Goal: Check status: Check status

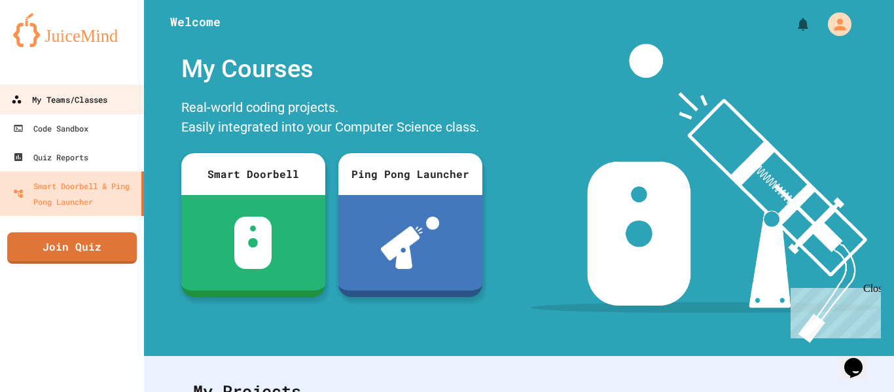
click at [105, 88] on link "My Teams/Classes" at bounding box center [72, 98] width 149 height 29
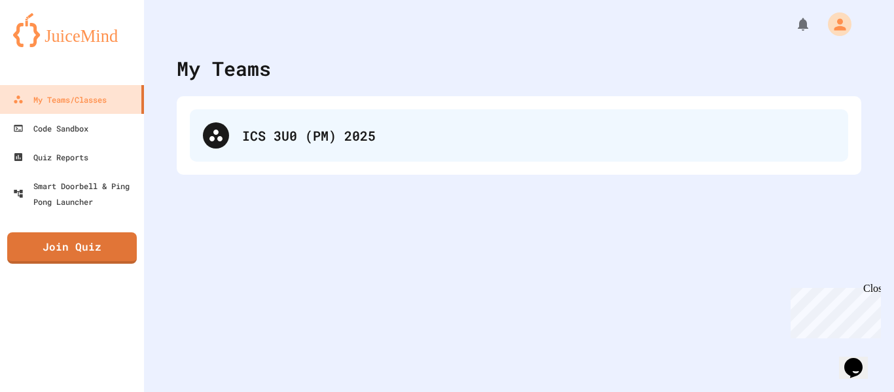
click at [285, 118] on div "ICS 3U0 (PM) 2025" at bounding box center [519, 135] width 658 height 52
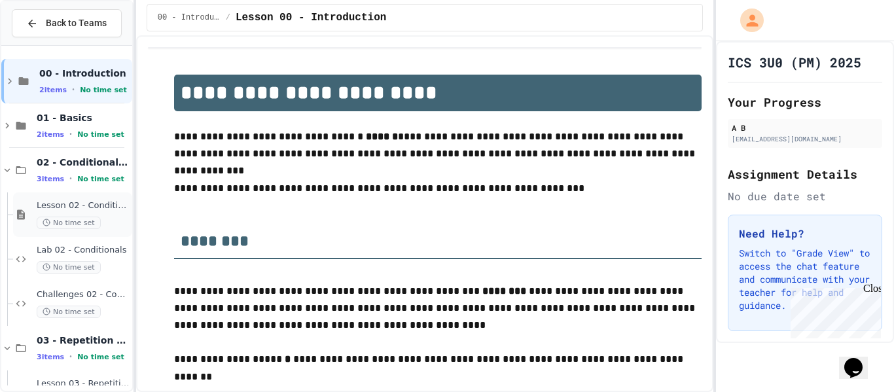
scroll to position [126, 0]
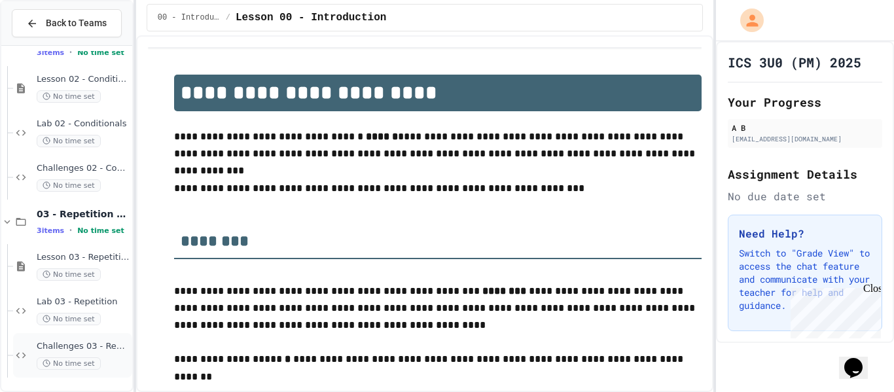
click at [111, 365] on div "No time set" at bounding box center [83, 363] width 93 height 12
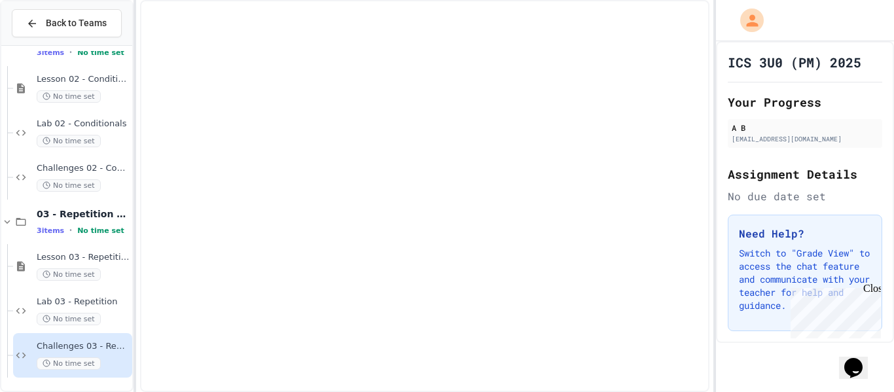
scroll to position [111, 0]
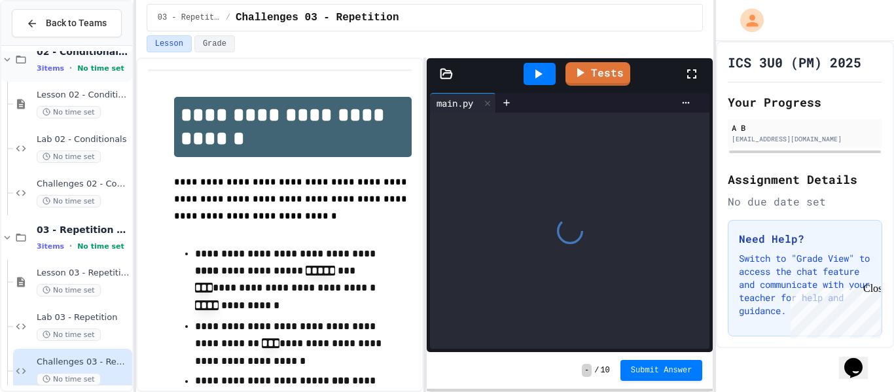
click at [24, 65] on icon at bounding box center [21, 60] width 16 height 12
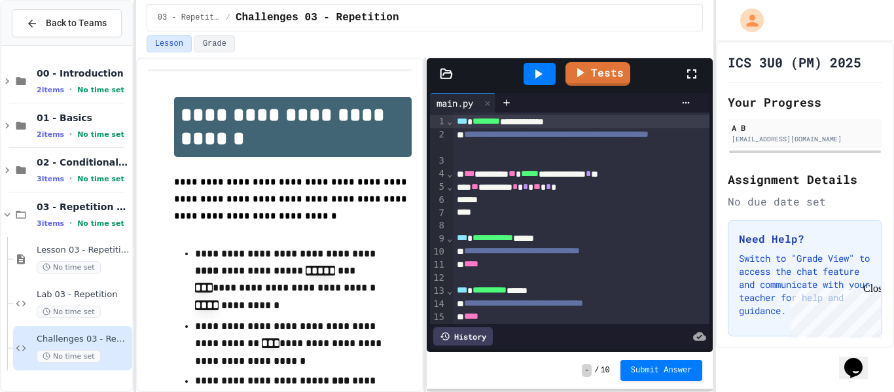
click at [501, 190] on div "** ******** * * ** * *" at bounding box center [581, 187] width 257 height 13
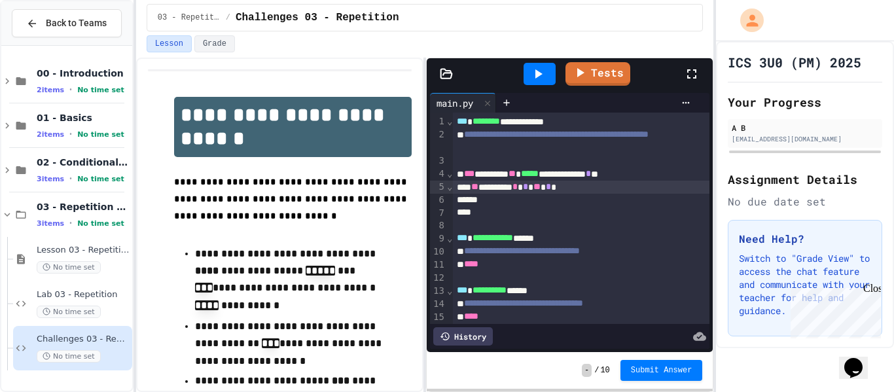
click at [621, 183] on div "** ******** * * ** * *" at bounding box center [581, 187] width 257 height 13
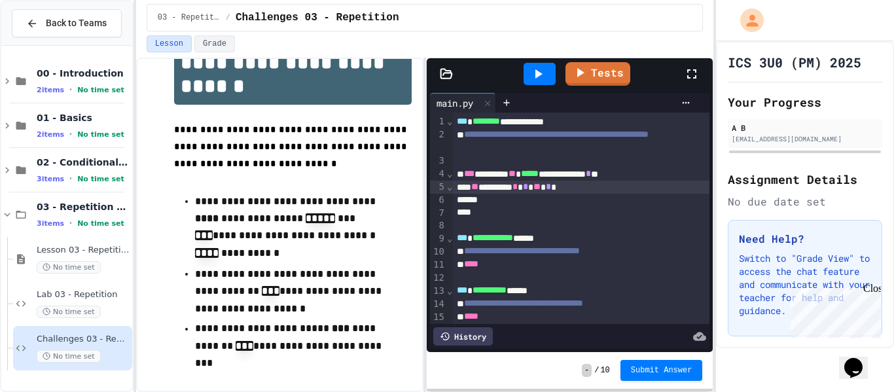
scroll to position [54, 0]
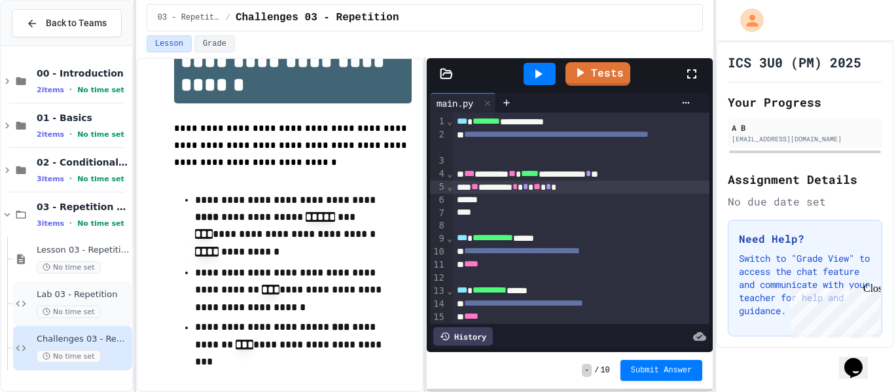
click at [86, 297] on span "Lab 03 - Repetition" at bounding box center [83, 294] width 93 height 11
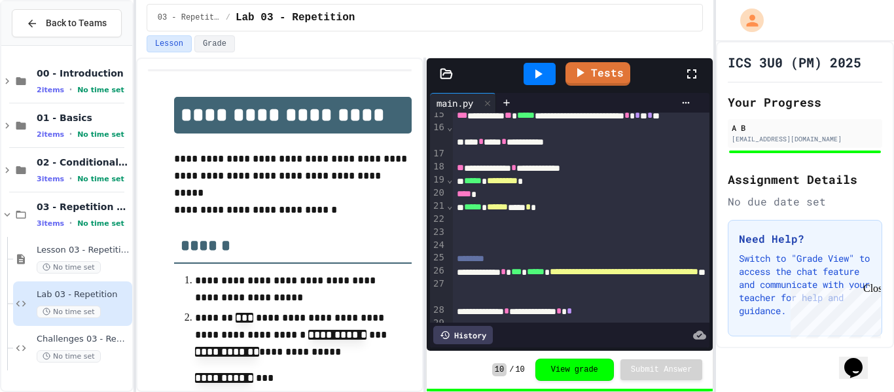
scroll to position [270, 0]
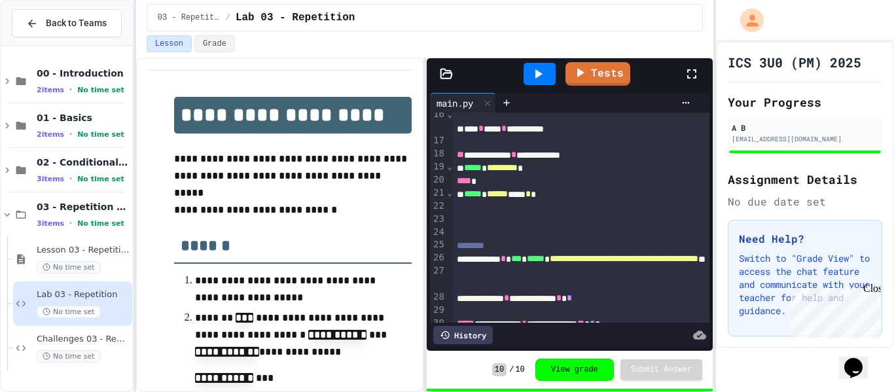
click at [541, 69] on icon at bounding box center [538, 74] width 16 height 16
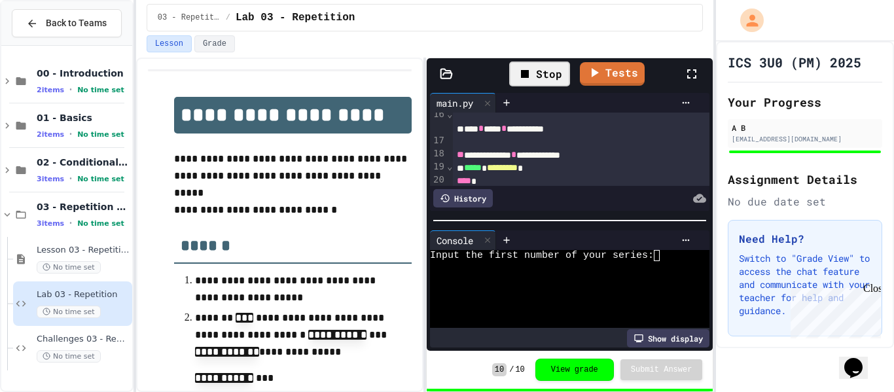
click at [625, 274] on div at bounding box center [562, 277] width 265 height 11
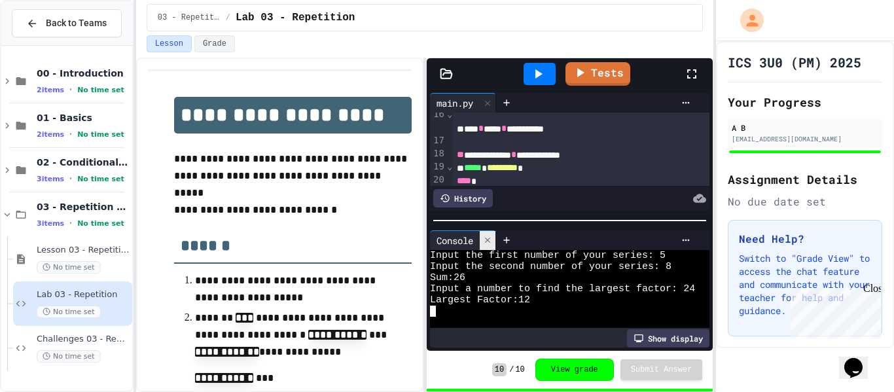
click at [490, 233] on div at bounding box center [488, 240] width 16 height 19
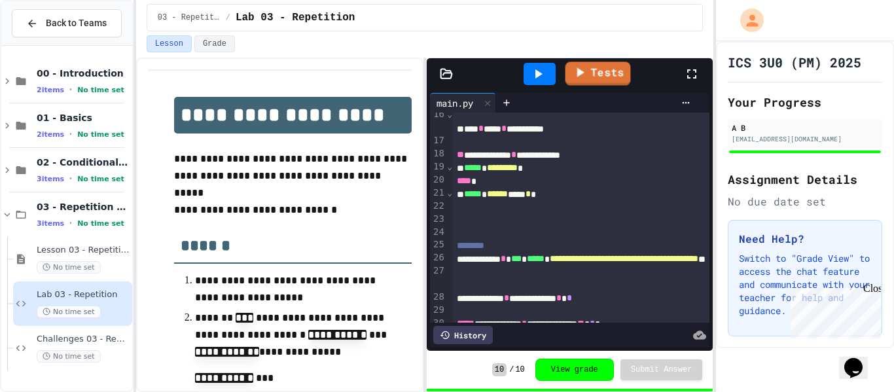
click at [616, 68] on link "Tests" at bounding box center [597, 74] width 65 height 24
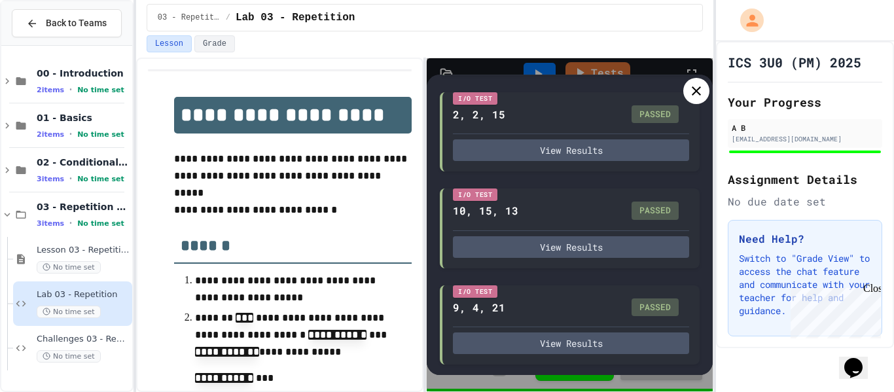
scroll to position [0, 0]
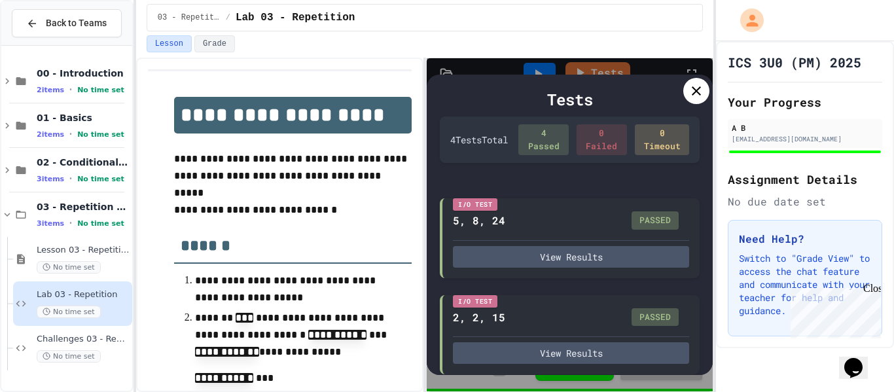
click at [693, 92] on icon at bounding box center [697, 91] width 16 height 16
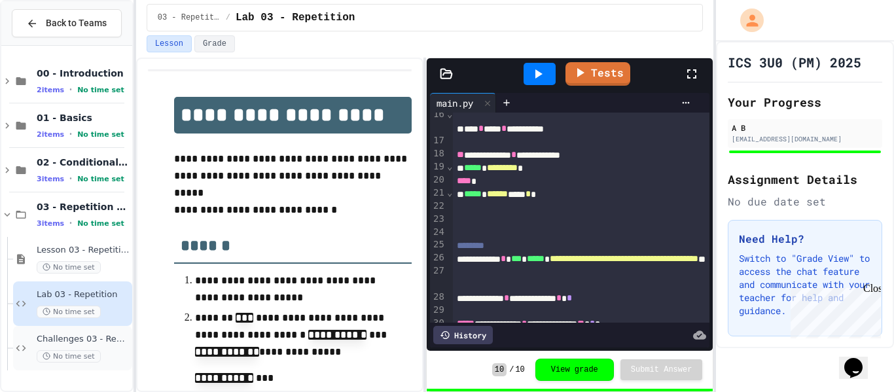
click at [103, 332] on div "Challenges 03 - Repetition No time set" at bounding box center [72, 348] width 119 height 45
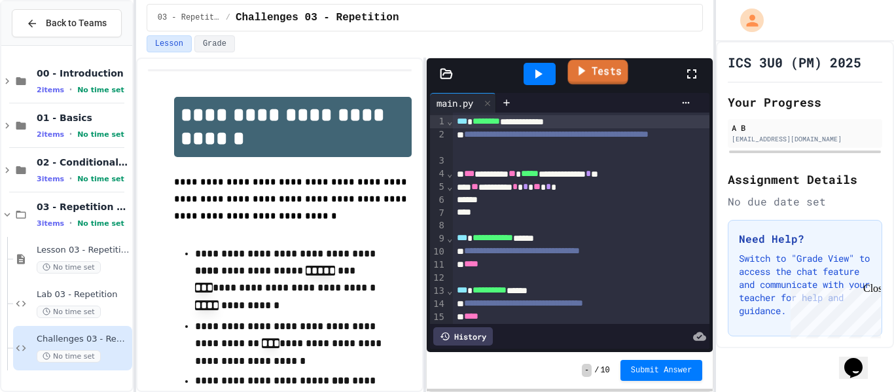
click at [612, 63] on link "Tests" at bounding box center [598, 72] width 60 height 25
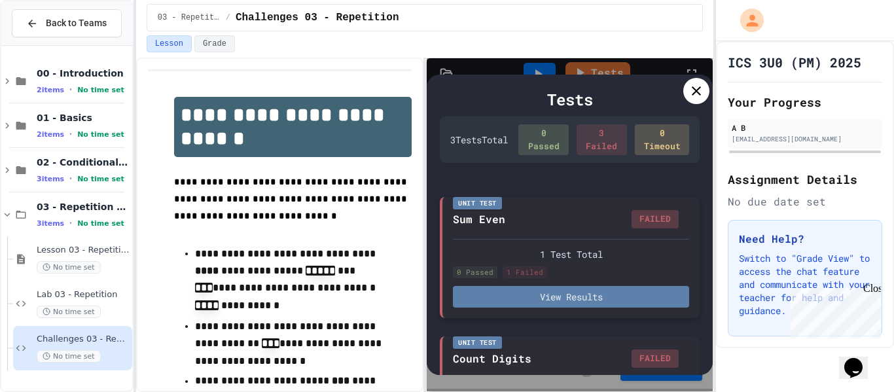
click at [549, 308] on button "View Results" at bounding box center [571, 297] width 236 height 22
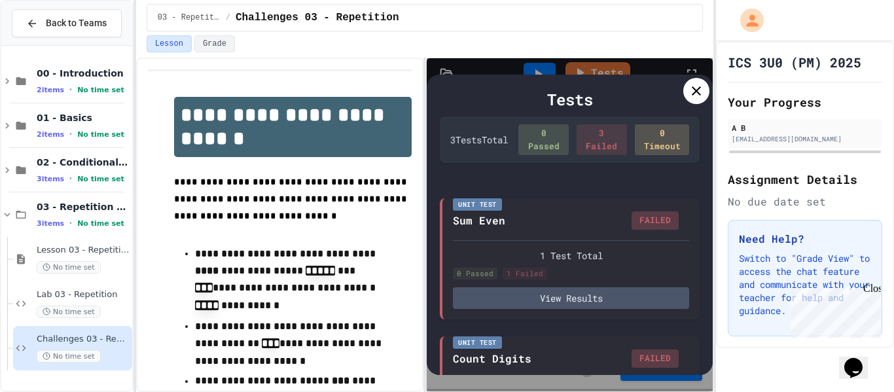
click at [693, 101] on div at bounding box center [696, 91] width 26 height 26
